Goal: Book appointment/travel/reservation

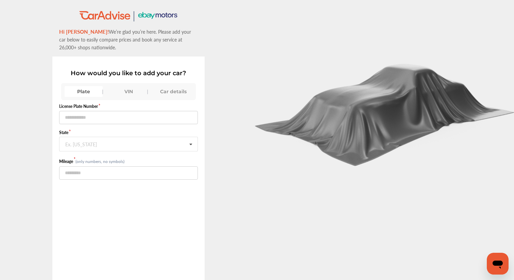
click at [127, 92] on div "VIN" at bounding box center [129, 91] width 38 height 11
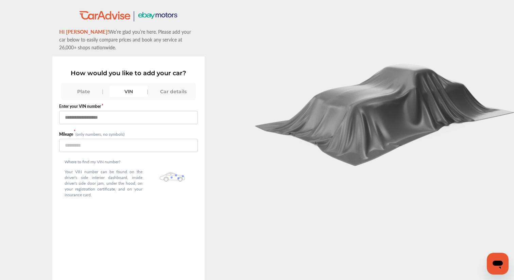
click at [150, 119] on input "text" at bounding box center [128, 117] width 139 height 13
type input "**********"
click at [133, 150] on input "number" at bounding box center [128, 145] width 139 height 13
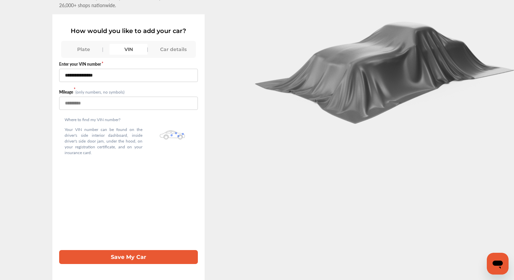
type input "***"
click at [117, 255] on button "Save My Car" at bounding box center [128, 257] width 139 height 14
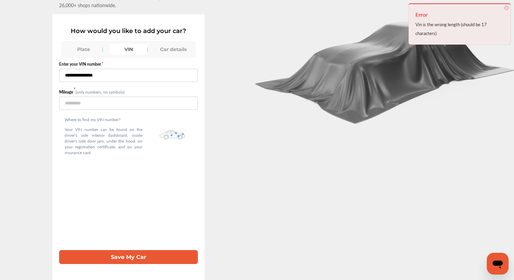
click at [112, 76] on input "**********" at bounding box center [128, 75] width 139 height 13
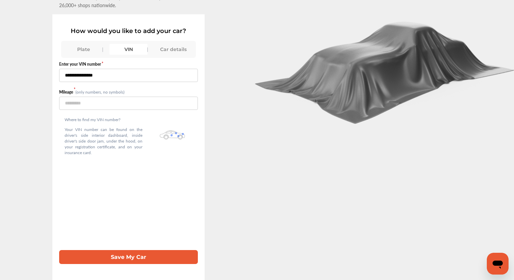
click at [92, 76] on input "**********" at bounding box center [128, 75] width 139 height 13
type input "**********"
click at [119, 256] on button "Save My Car" at bounding box center [128, 257] width 139 height 14
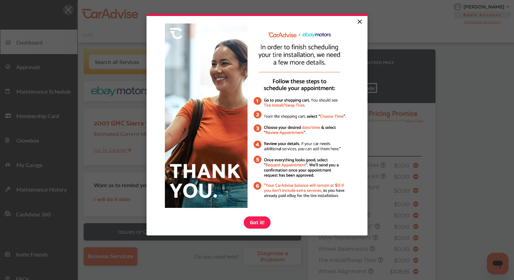
click at [357, 23] on link "×" at bounding box center [360, 22] width 12 height 12
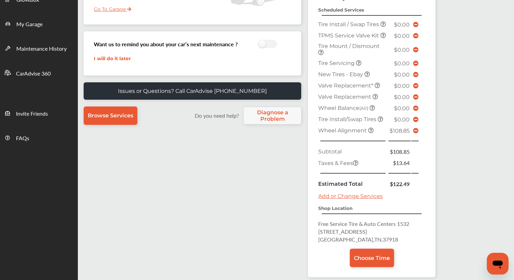
scroll to position [157, 0]
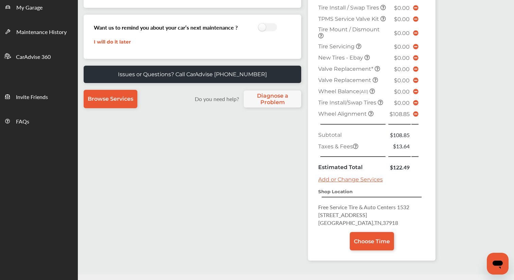
click at [416, 119] on td at bounding box center [416, 113] width 9 height 11
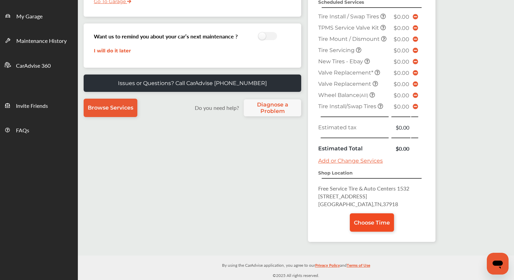
scroll to position [149, 0]
click at [375, 223] on span "Choose Time" at bounding box center [372, 222] width 36 height 6
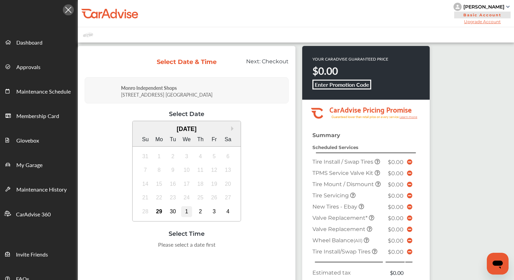
click at [186, 212] on div "1" at bounding box center [186, 211] width 11 height 11
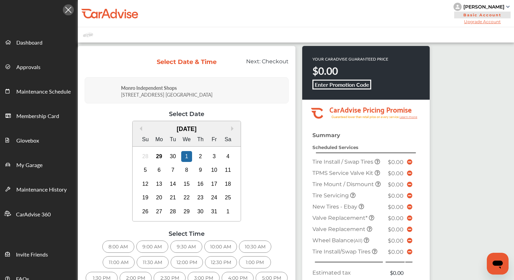
click at [149, 246] on div "9:00 AM" at bounding box center [152, 246] width 32 height 12
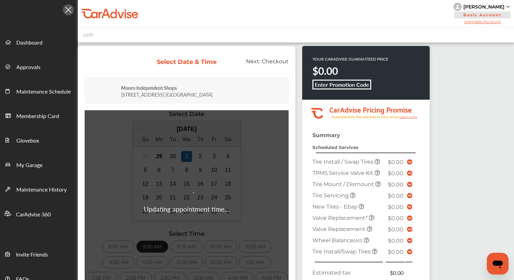
scroll to position [123, 0]
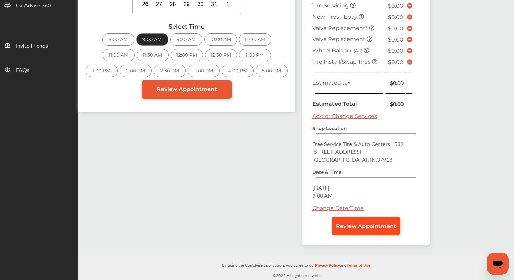
click at [365, 229] on link "Review Appointment" at bounding box center [366, 226] width 68 height 18
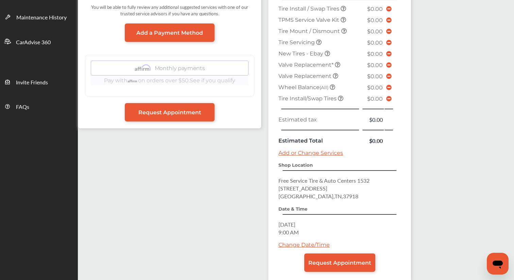
scroll to position [209, 0]
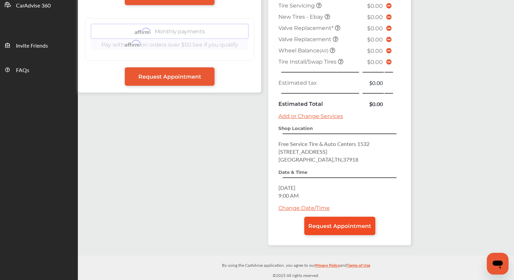
click at [338, 226] on span "Request Appointment" at bounding box center [340, 226] width 63 height 6
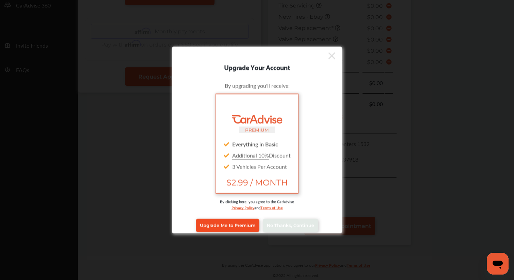
click at [236, 226] on span "Upgrade Me to Premium" at bounding box center [227, 225] width 55 height 5
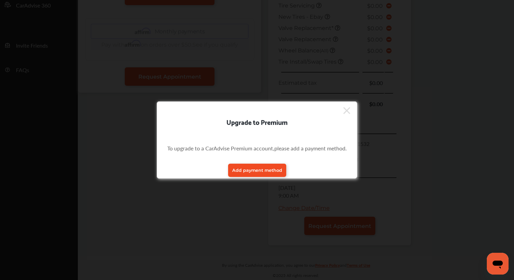
click at [263, 169] on span "Add payment method" at bounding box center [257, 170] width 50 height 5
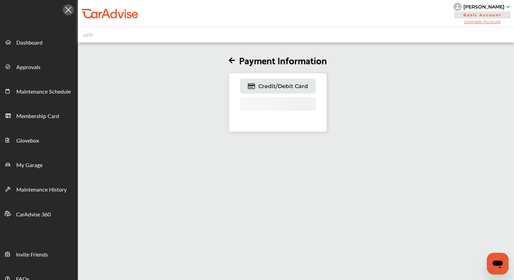
click at [228, 58] on div "Payment Information Credit/Debit Card" at bounding box center [278, 88] width 412 height 88
click at [230, 58] on icon at bounding box center [232, 60] width 6 height 7
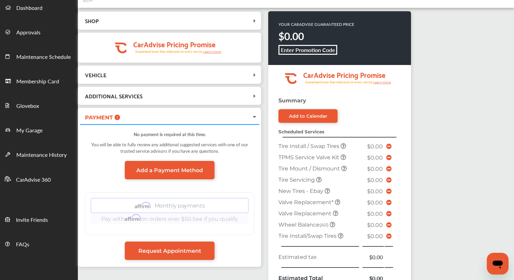
scroll to position [209, 0]
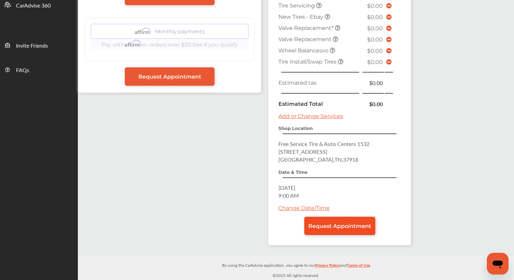
click at [346, 227] on span "Request Appointment" at bounding box center [340, 226] width 63 height 6
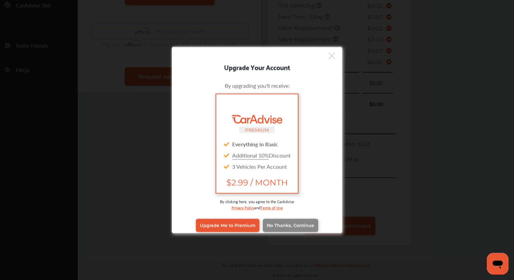
click at [296, 227] on span "No Thanks, Continue" at bounding box center [290, 225] width 47 height 5
